Goal: Task Accomplishment & Management: Manage account settings

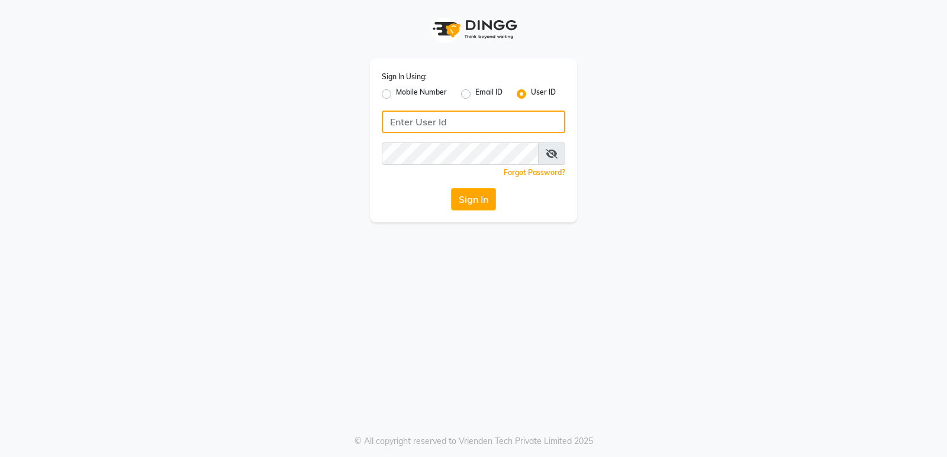
click at [487, 127] on input "Username" at bounding box center [473, 122] width 183 height 22
type input "etherealsalon"
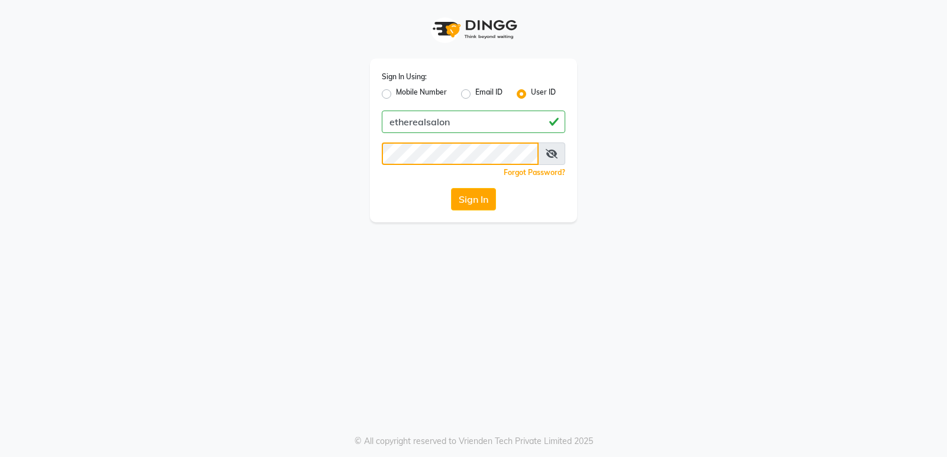
click at [451, 188] on button "Sign In" at bounding box center [473, 199] width 45 height 22
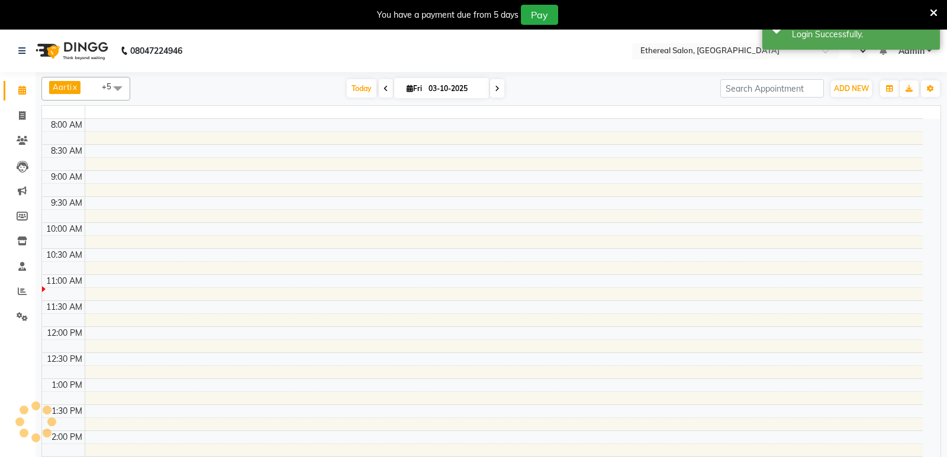
click at [930, 15] on icon at bounding box center [934, 13] width 8 height 11
select select "en"
